Goal: Information Seeking & Learning: Check status

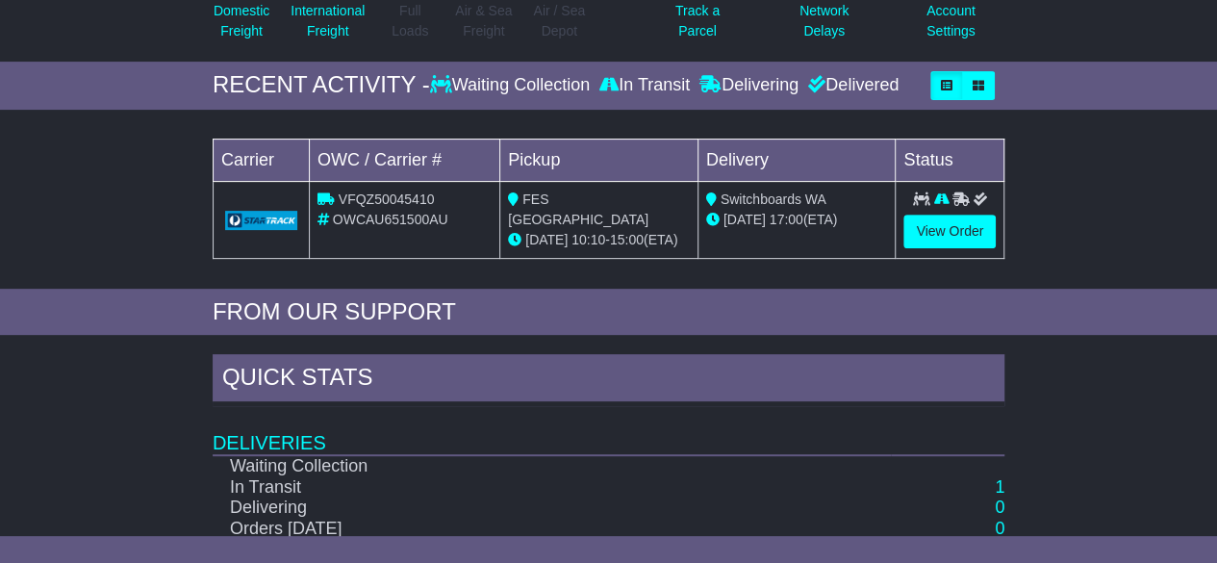
scroll to position [231, 0]
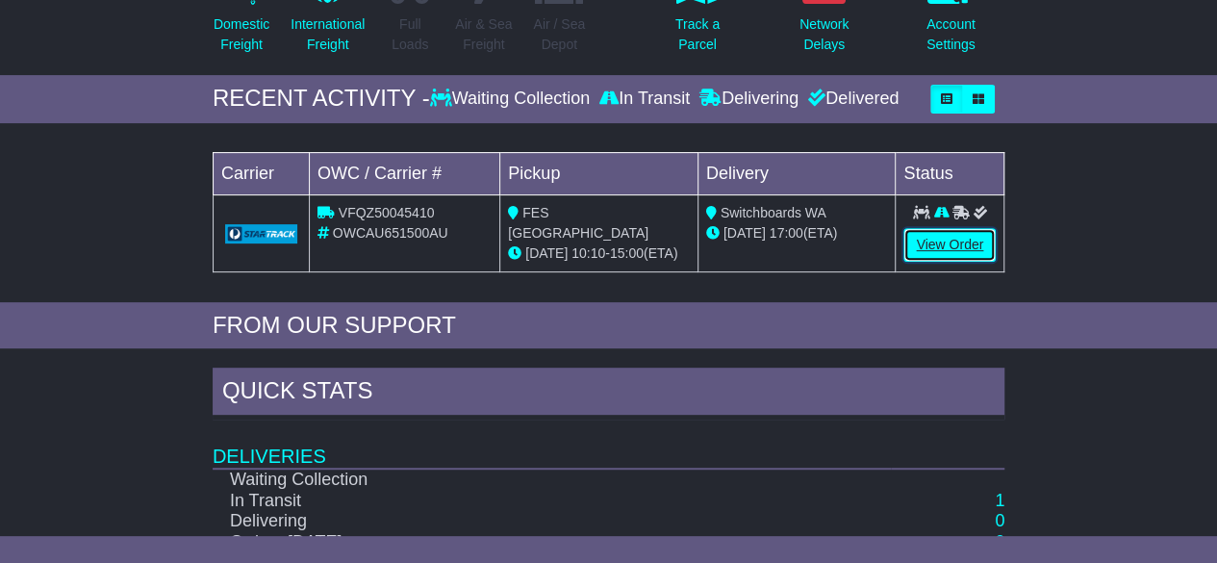
click at [934, 250] on link "View Order" at bounding box center [949, 245] width 92 height 34
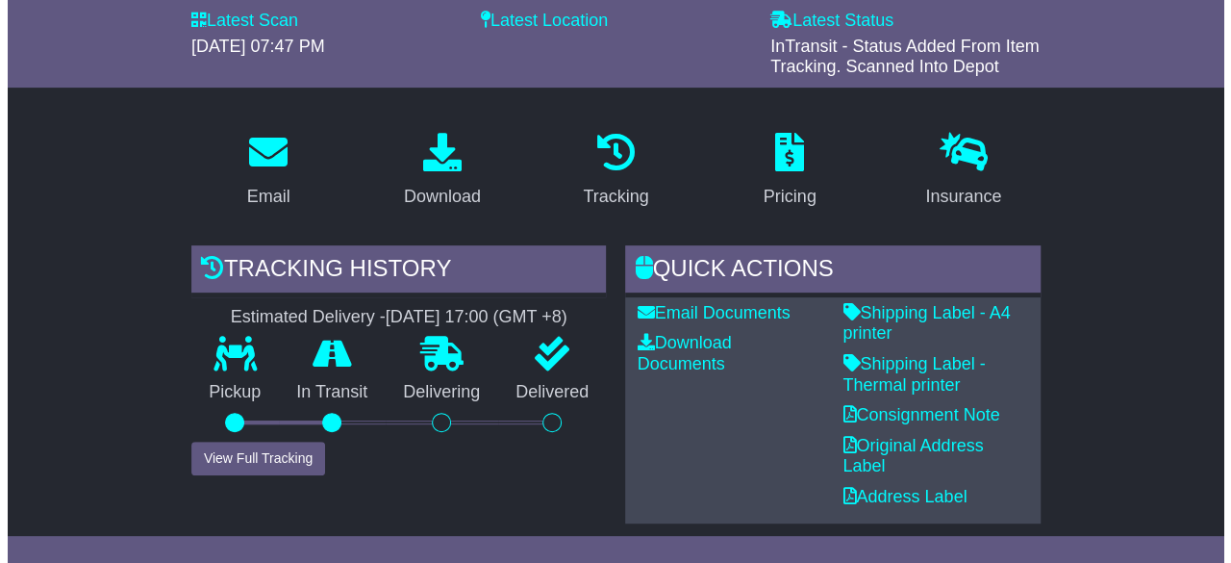
scroll to position [307, 0]
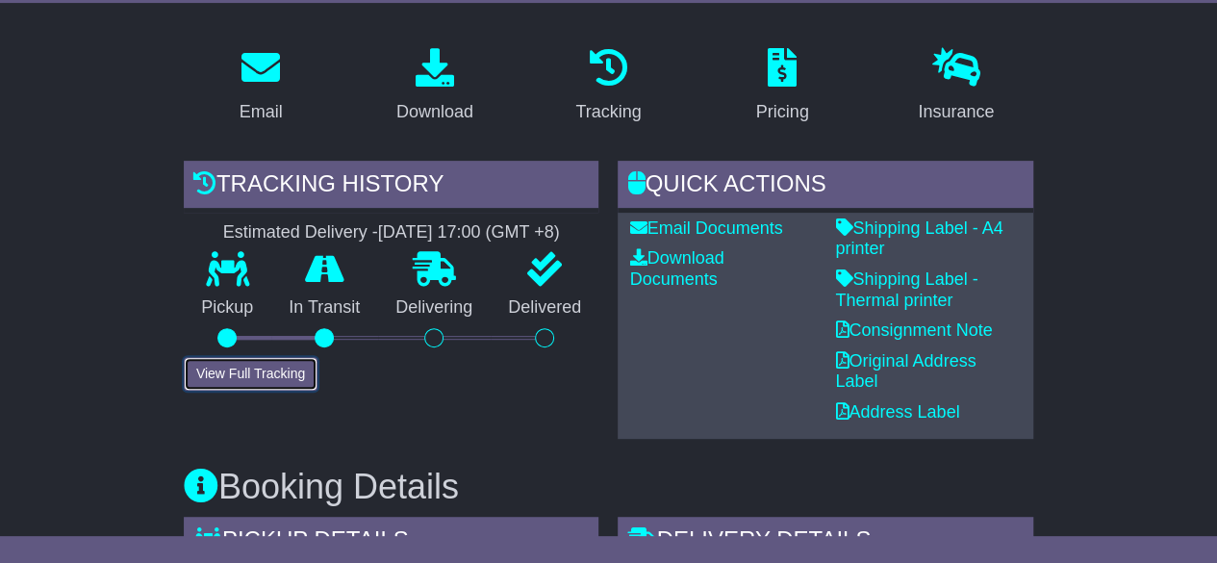
click at [291, 363] on button "View Full Tracking" at bounding box center [251, 374] width 134 height 34
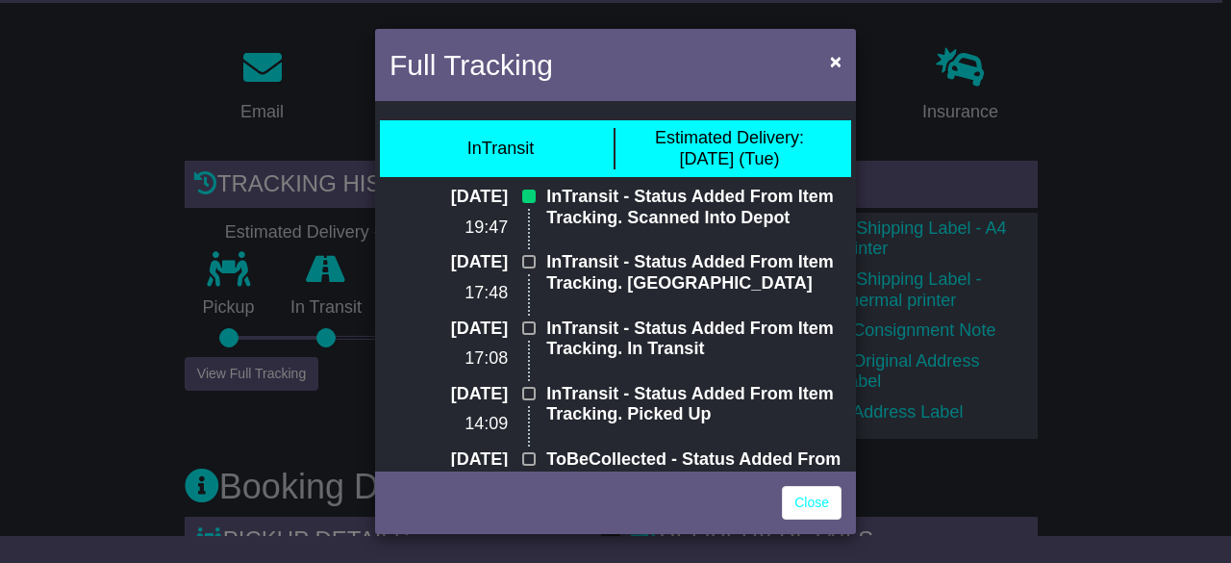
click at [637, 213] on p "InTransit - Status Added From Item Tracking. Scanned Into Depot" at bounding box center [693, 207] width 295 height 41
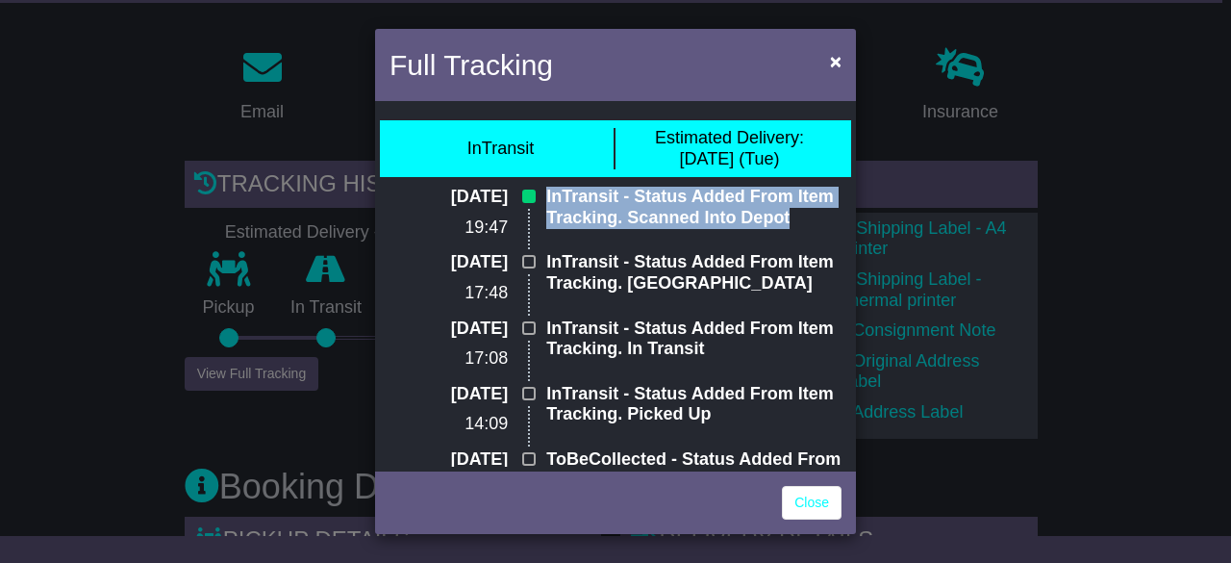
click at [637, 213] on p "InTransit - Status Added From Item Tracking. Scanned Into Depot" at bounding box center [693, 207] width 295 height 41
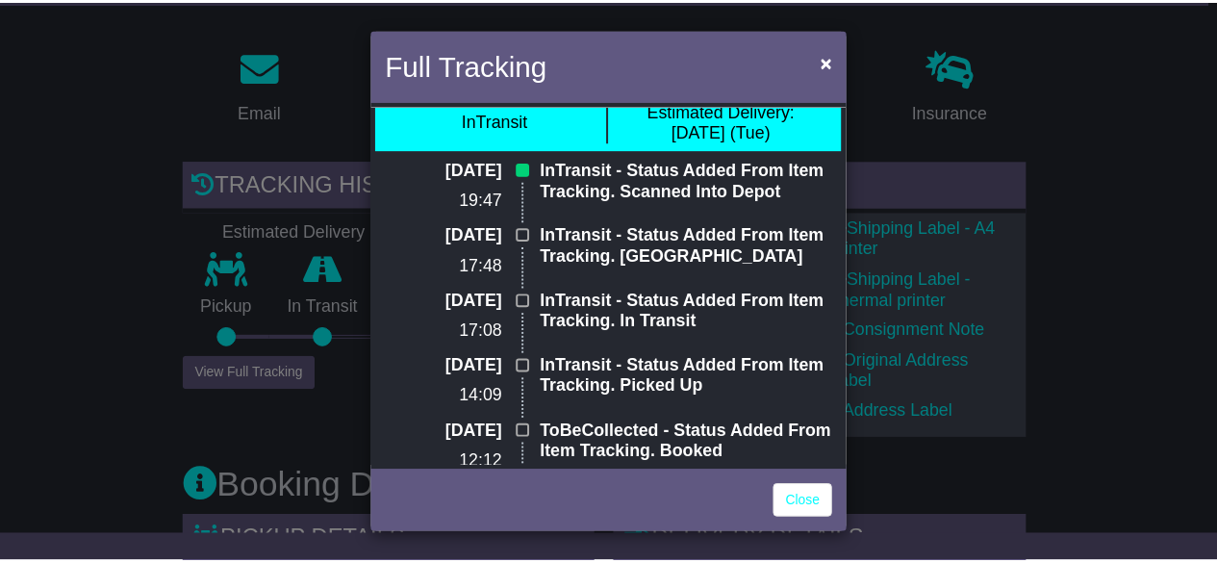
scroll to position [0, 0]
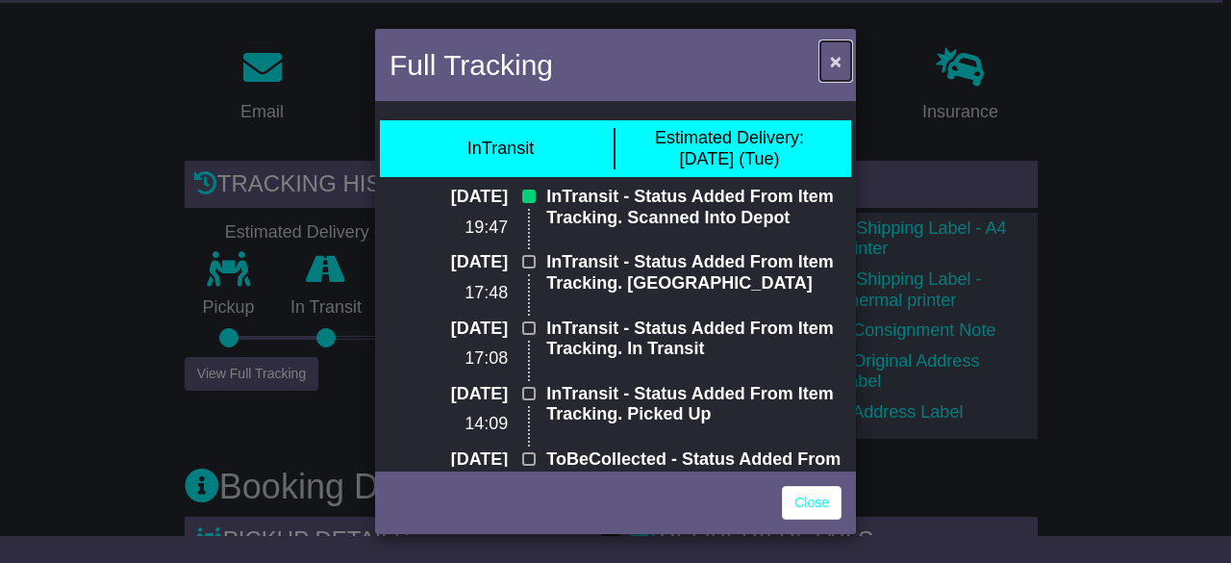
click at [837, 66] on span "×" at bounding box center [836, 61] width 12 height 22
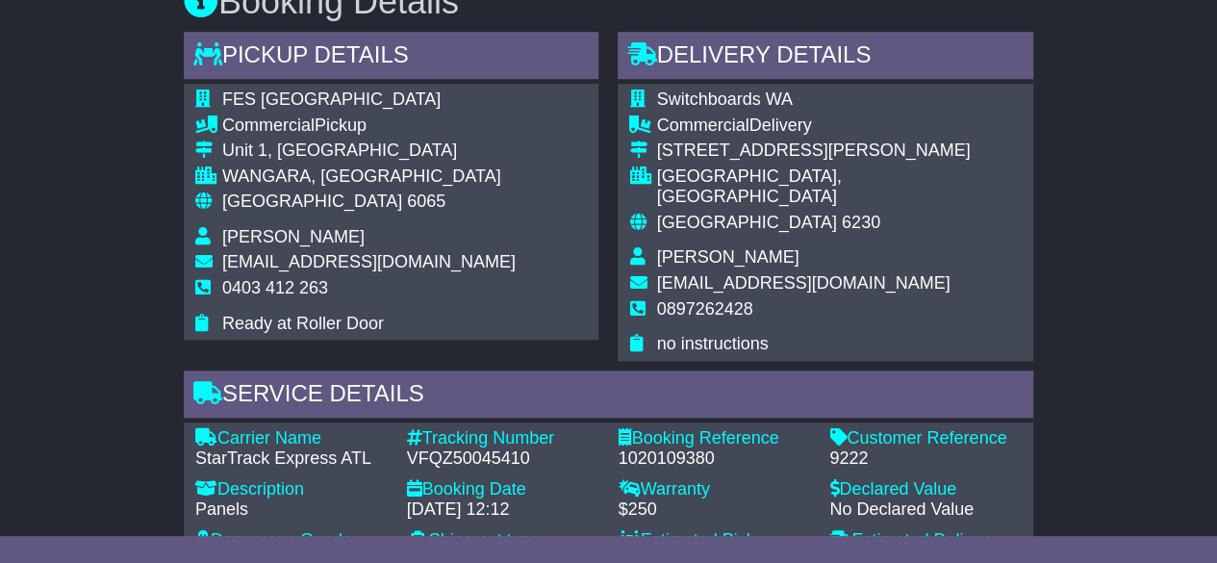
scroll to position [793, 0]
